Goal: Task Accomplishment & Management: Complete application form

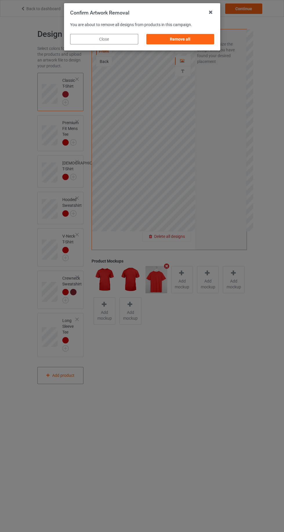
click at [193, 37] on div "Remove all" at bounding box center [180, 39] width 68 height 10
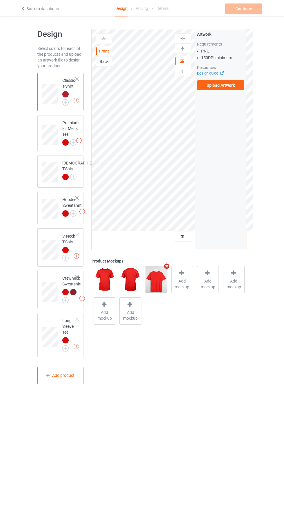
click at [0, 0] on img at bounding box center [0, 0] width 0 height 0
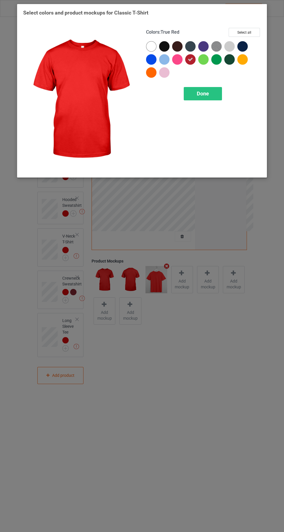
click at [165, 46] on div at bounding box center [164, 46] width 10 height 10
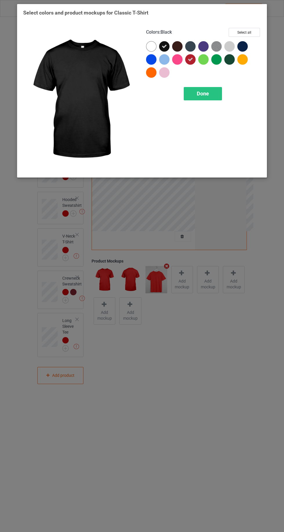
click at [176, 46] on div at bounding box center [177, 46] width 10 height 10
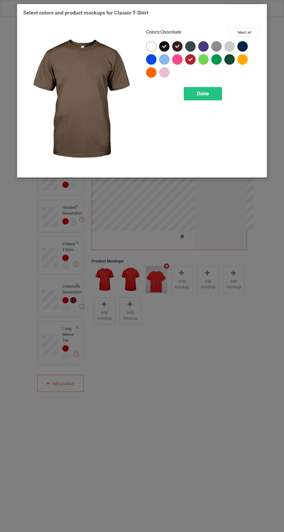
click at [189, 44] on div at bounding box center [190, 46] width 10 height 10
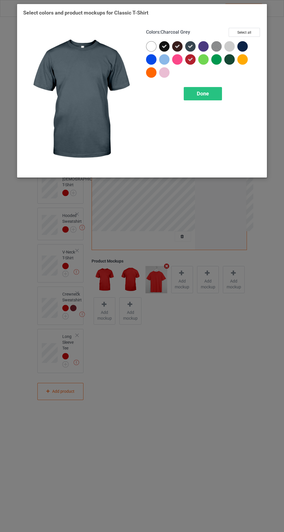
click at [248, 46] on div at bounding box center [244, 47] width 13 height 13
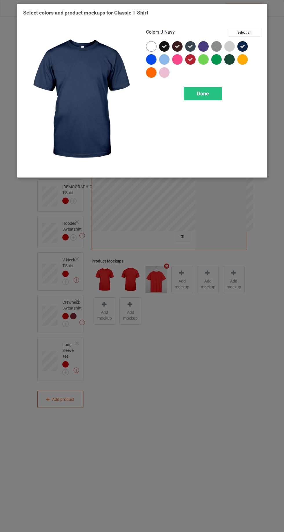
click at [205, 96] on span "Done" at bounding box center [203, 94] width 12 height 6
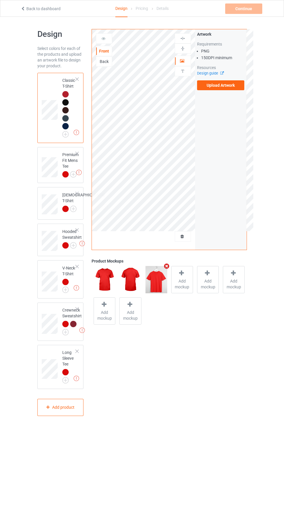
click at [0, 0] on img at bounding box center [0, 0] width 0 height 0
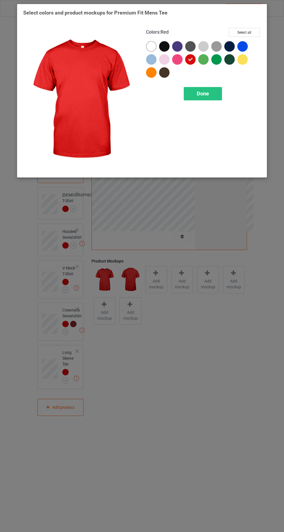
click at [165, 48] on div at bounding box center [164, 46] width 10 height 10
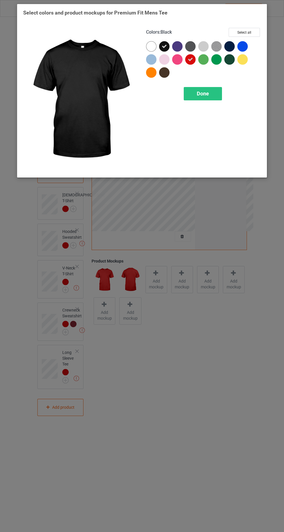
click at [194, 47] on div at bounding box center [190, 46] width 10 height 10
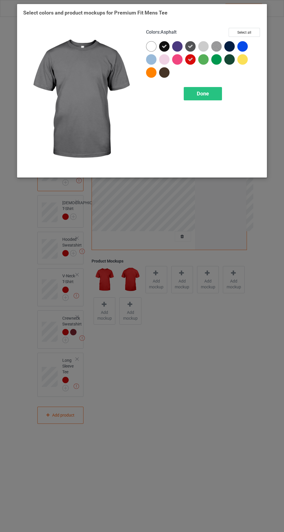
click at [165, 76] on div at bounding box center [164, 72] width 10 height 10
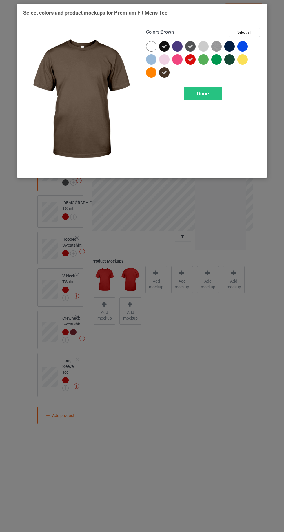
click at [203, 93] on span "Done" at bounding box center [203, 94] width 12 height 6
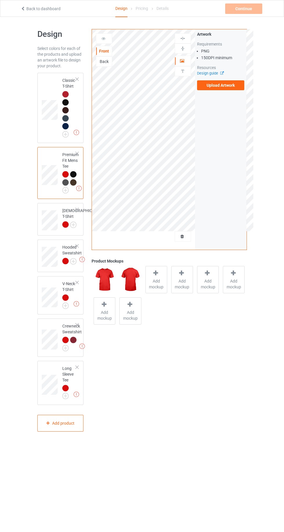
click at [0, 0] on img at bounding box center [0, 0] width 0 height 0
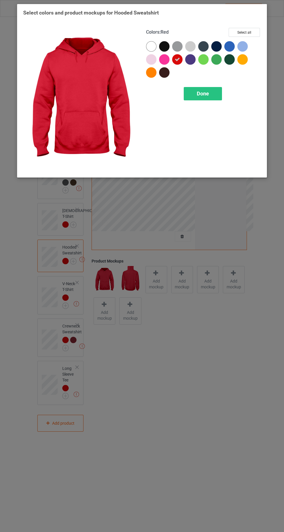
click at [163, 46] on div at bounding box center [164, 46] width 10 height 10
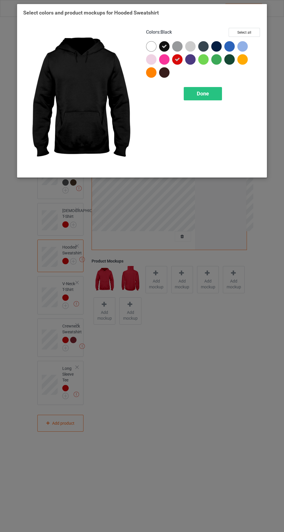
click at [167, 73] on div at bounding box center [164, 72] width 10 height 10
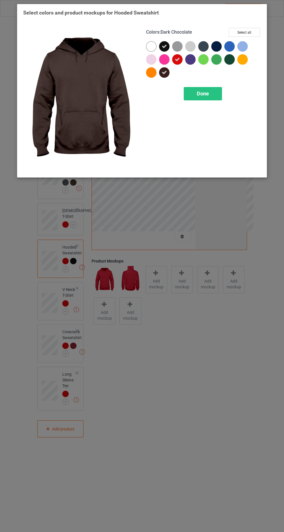
click at [210, 87] on div "Done" at bounding box center [203, 93] width 38 height 13
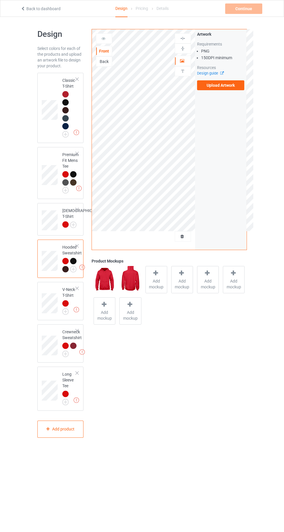
click at [0, 0] on img at bounding box center [0, 0] width 0 height 0
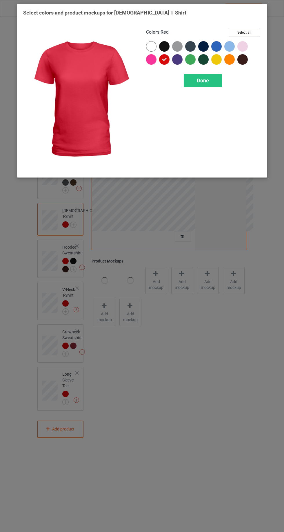
click at [167, 45] on div at bounding box center [164, 46] width 10 height 10
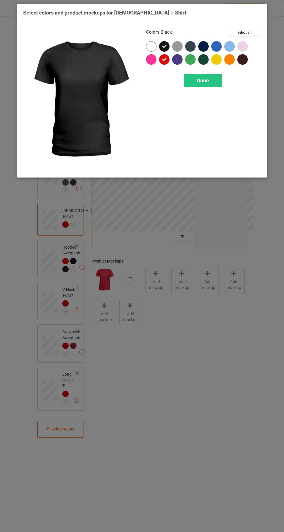
click at [189, 46] on div at bounding box center [190, 46] width 10 height 10
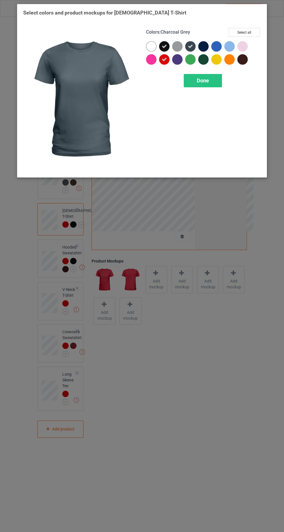
click at [204, 44] on div at bounding box center [203, 46] width 10 height 10
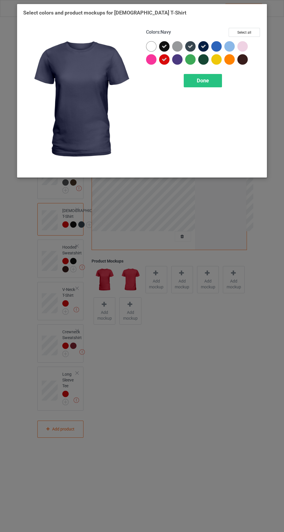
click at [176, 60] on div at bounding box center [177, 59] width 10 height 10
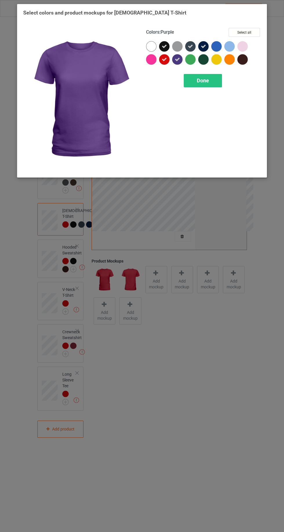
click at [202, 58] on div at bounding box center [203, 59] width 10 height 10
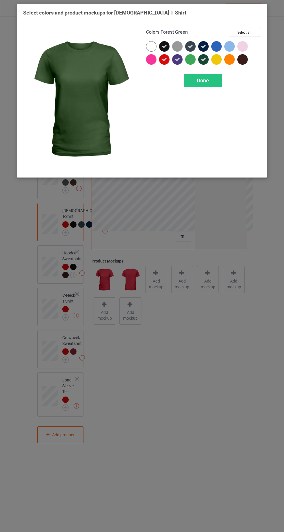
click at [246, 57] on div at bounding box center [243, 59] width 10 height 10
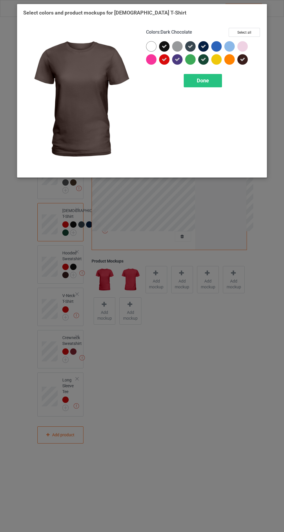
click at [208, 85] on div "Done" at bounding box center [203, 80] width 38 height 13
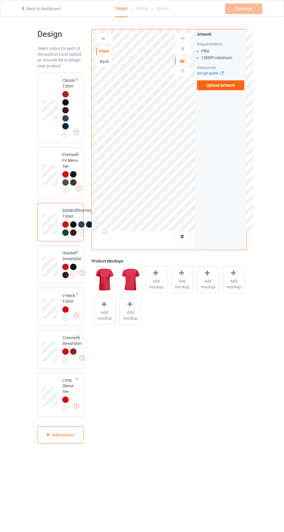
click at [64, 93] on div at bounding box center [65, 94] width 6 height 6
click at [230, 84] on label "Upload Artwork" at bounding box center [221, 85] width 48 height 10
click at [0, 0] on input "Upload Artwork" at bounding box center [0, 0] width 0 height 0
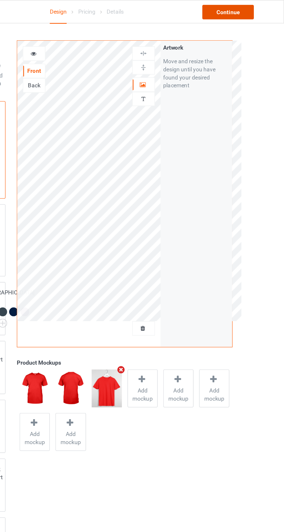
click at [242, 6] on div "Continue" at bounding box center [243, 8] width 37 height 10
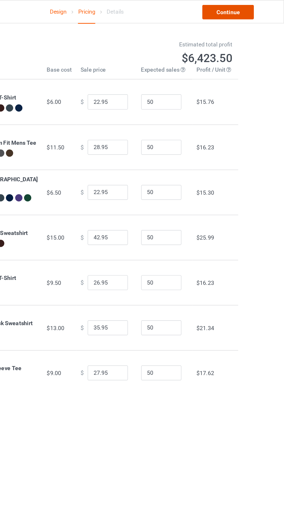
click at [248, 10] on link "Continue" at bounding box center [243, 8] width 37 height 10
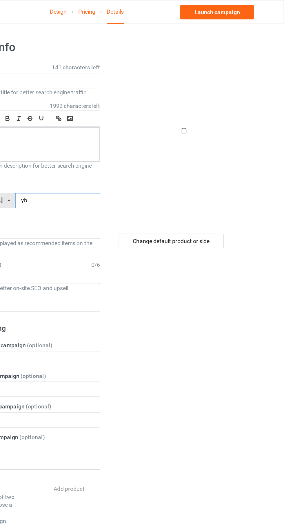
click at [102, 145] on input "yb" at bounding box center [121, 144] width 61 height 11
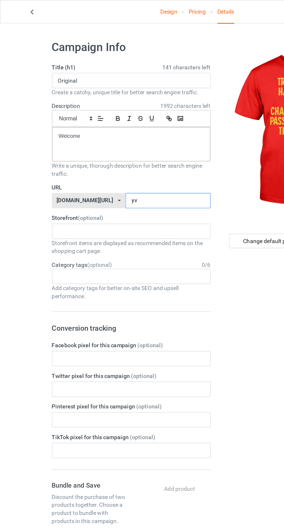
type input "yvv"
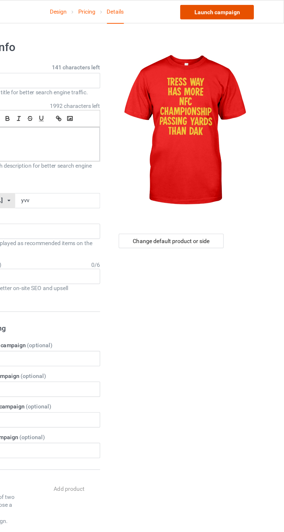
click at [240, 8] on link "Launch campaign" at bounding box center [236, 8] width 53 height 10
